Goal: Obtain resource: Download file/media

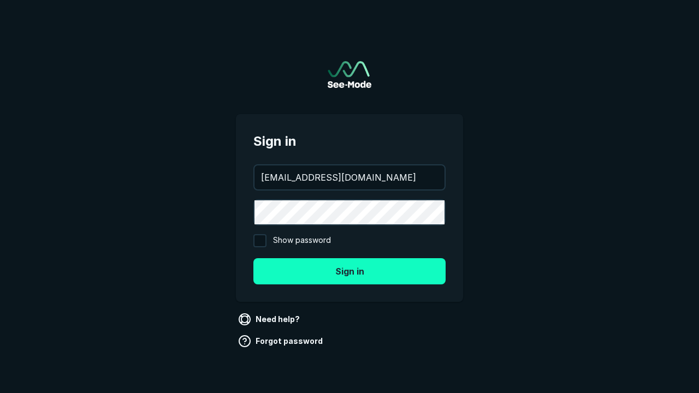
click at [350, 271] on button "Sign in" at bounding box center [350, 271] width 192 height 26
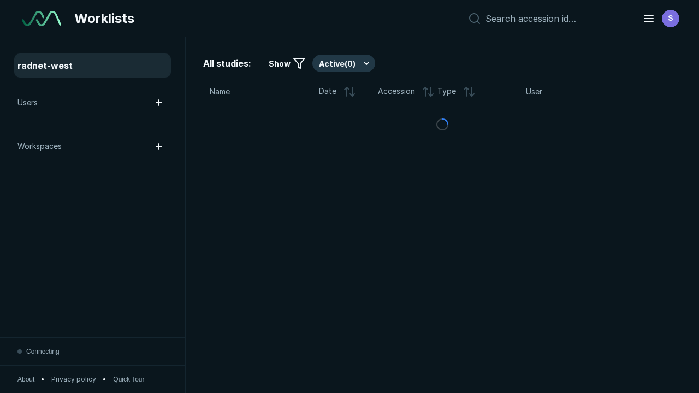
scroll to position [2984, 4551]
